Goal: Information Seeking & Learning: Learn about a topic

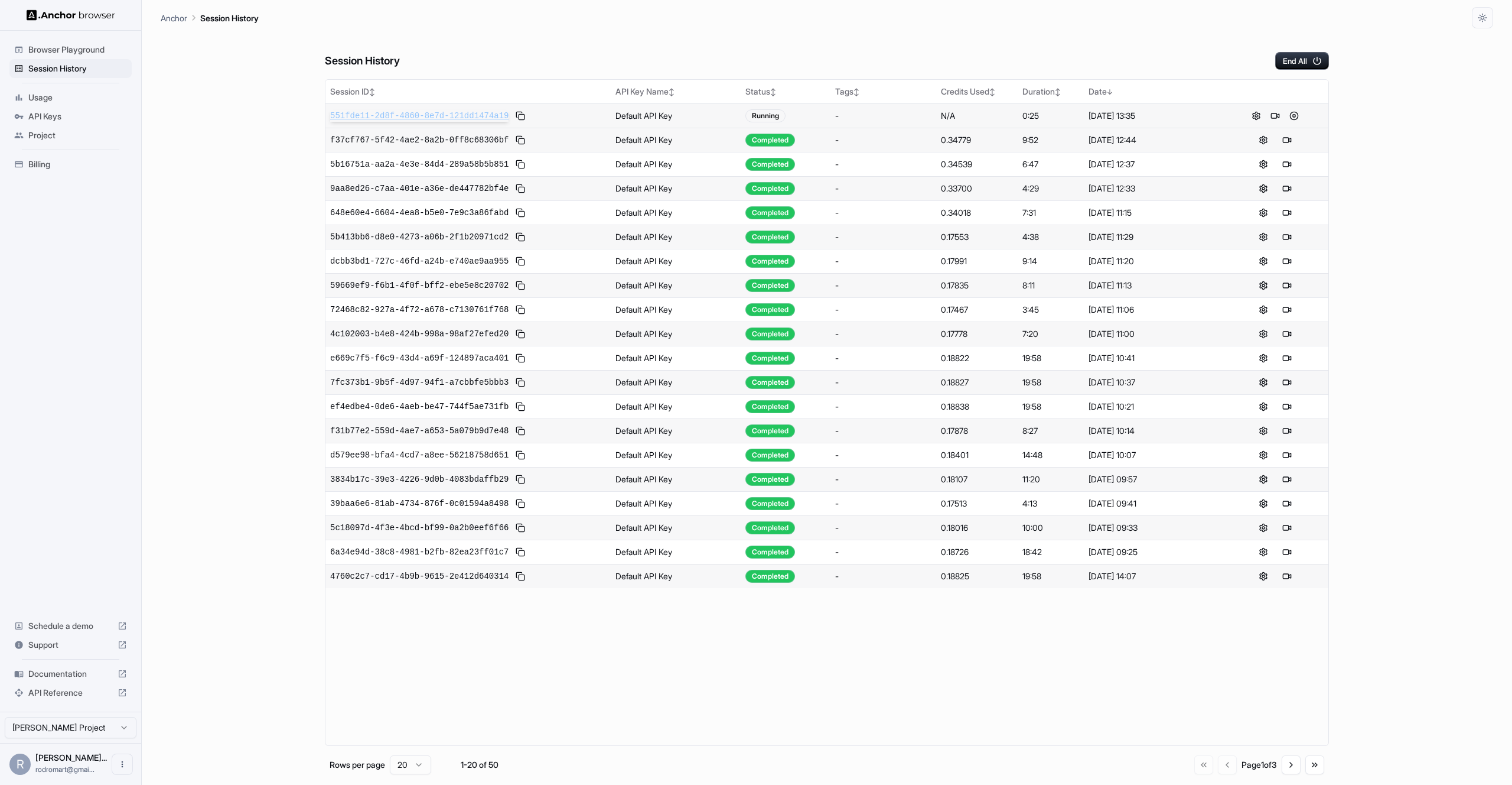
click at [399, 116] on span "551fde11-2d8f-4860-8e7d-121dd1474a19" at bounding box center [418, 115] width 178 height 12
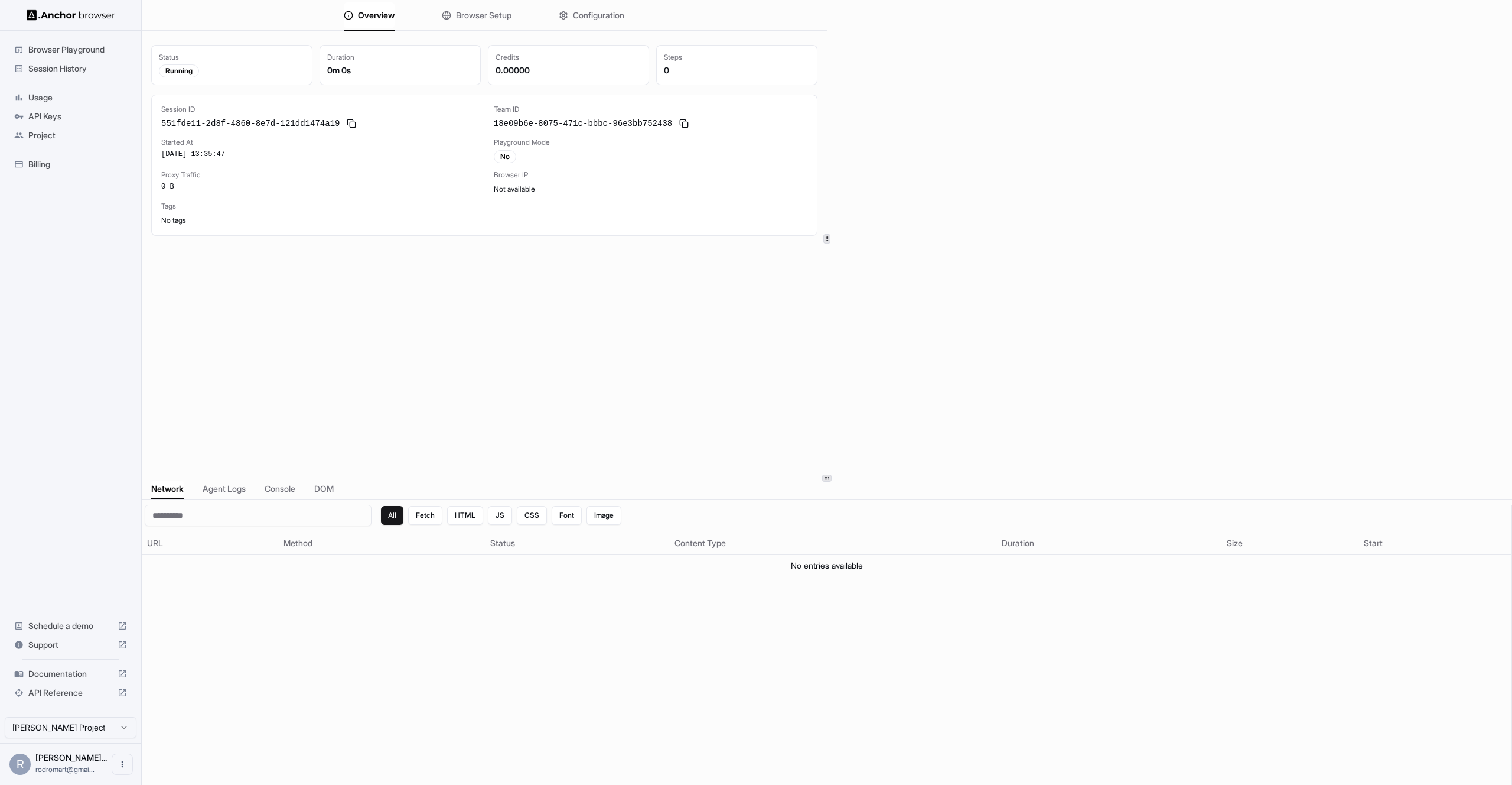
click at [811, 477] on div at bounding box center [826, 477] width 1371 height 1
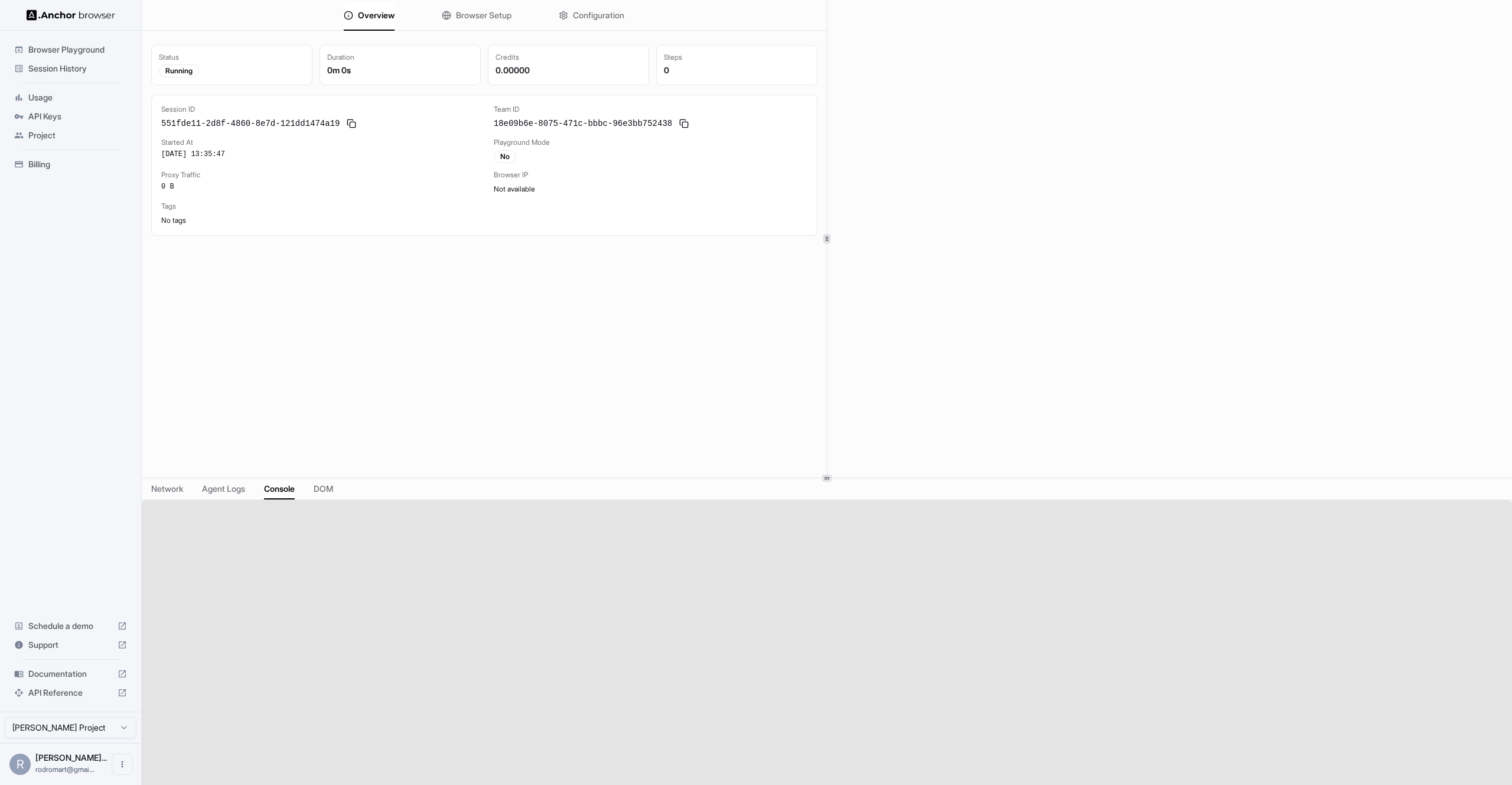
click at [290, 491] on span "Console" at bounding box center [280, 489] width 31 height 12
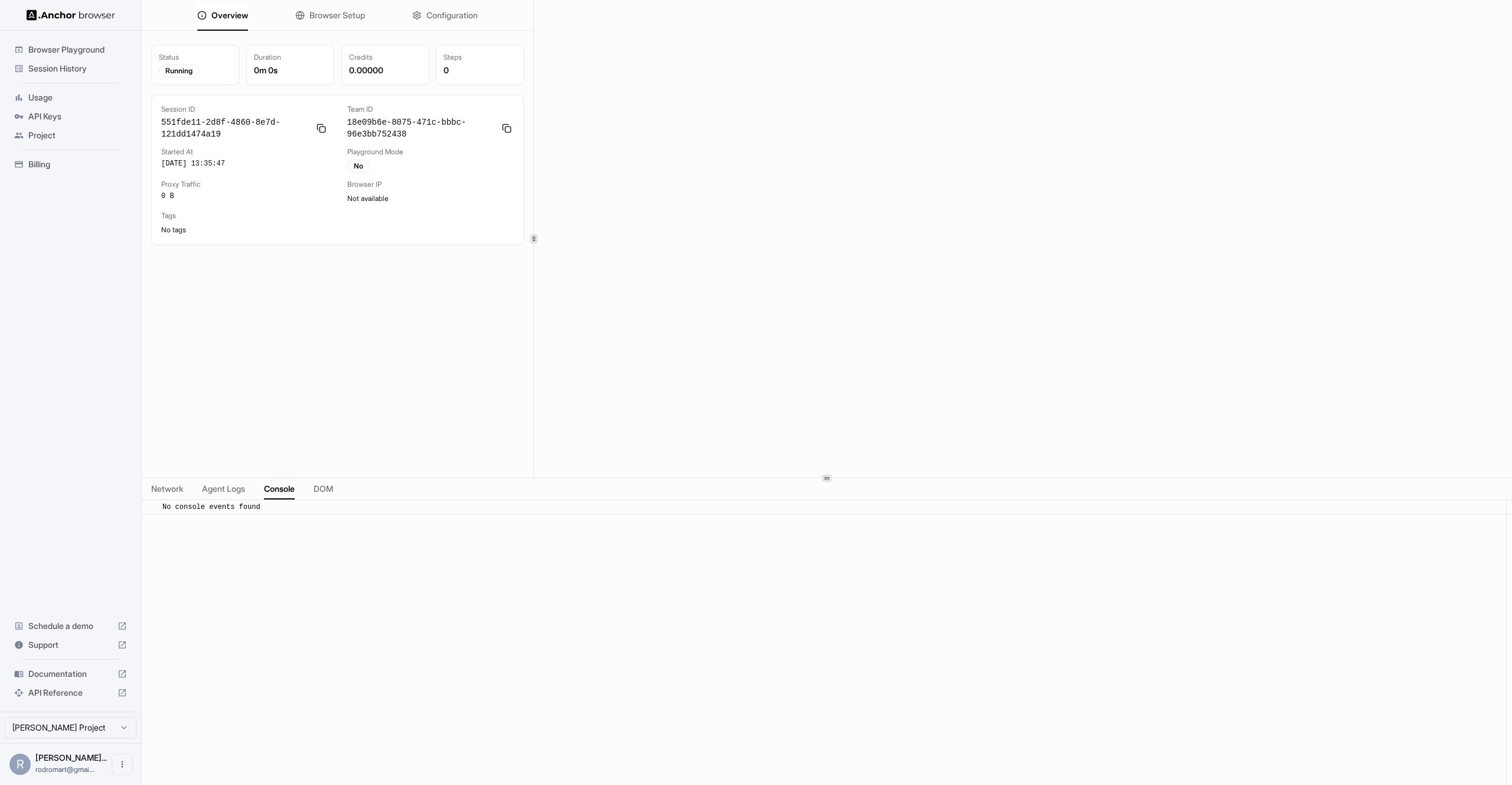
click at [537, 240] on icon at bounding box center [534, 239] width 6 height 6
click at [473, 16] on span "Configuration" at bounding box center [459, 15] width 51 height 12
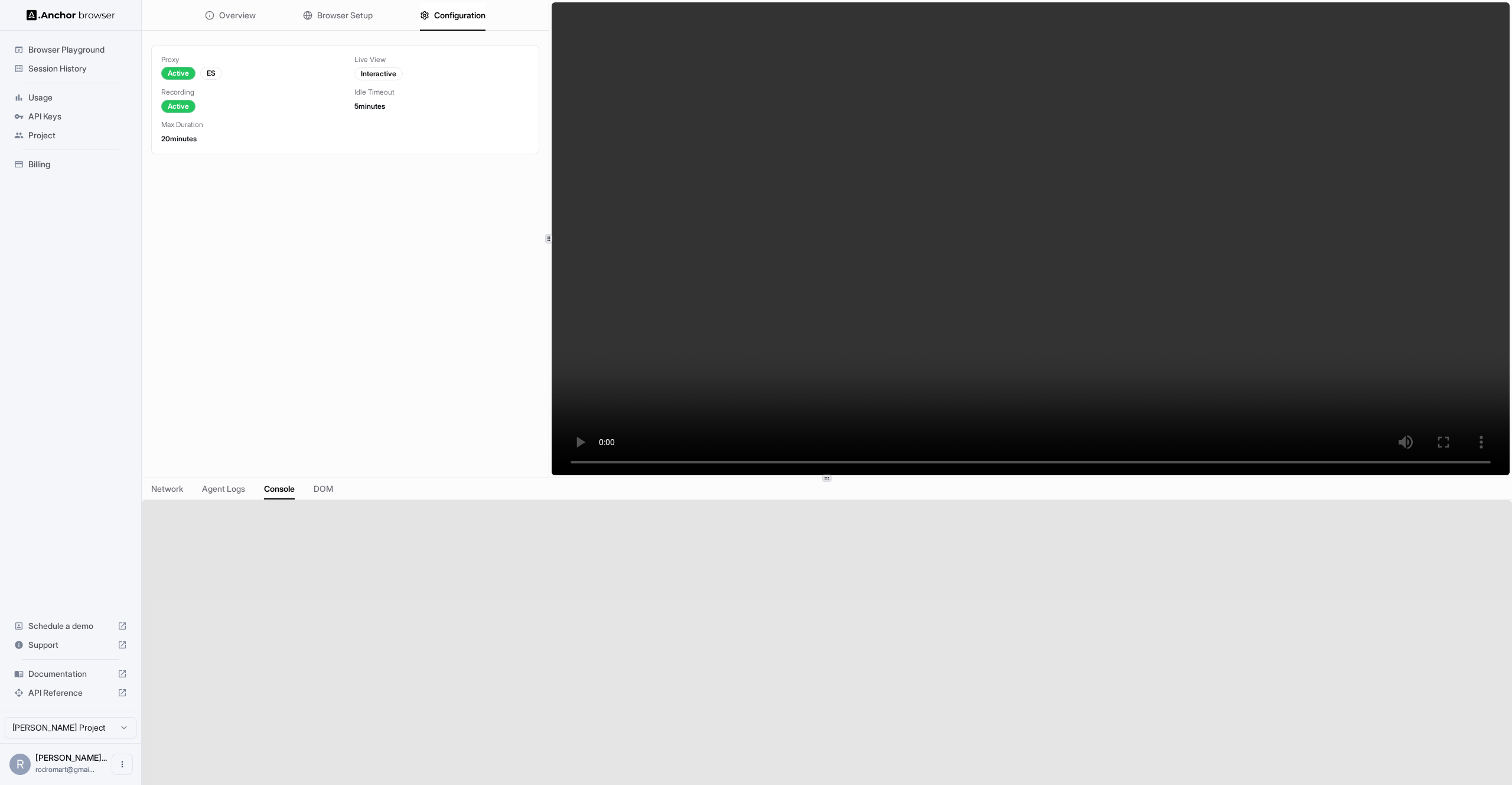
click at [73, 672] on span "Documentation" at bounding box center [70, 673] width 85 height 12
